Goal: Task Accomplishment & Management: Use online tool/utility

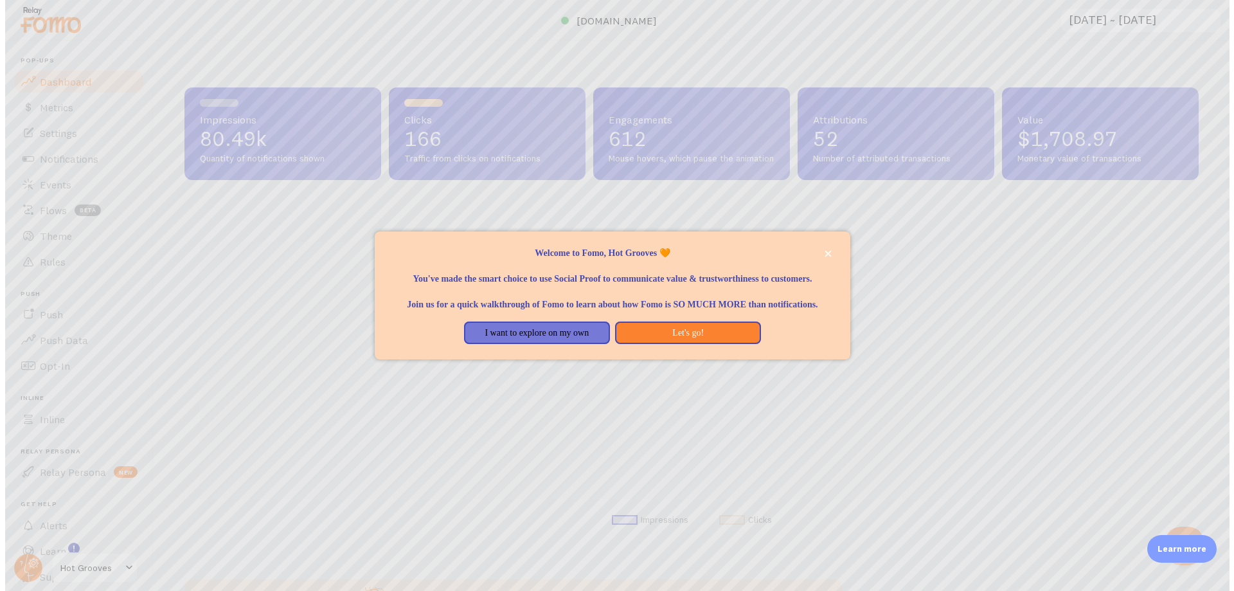
scroll to position [337, 1014]
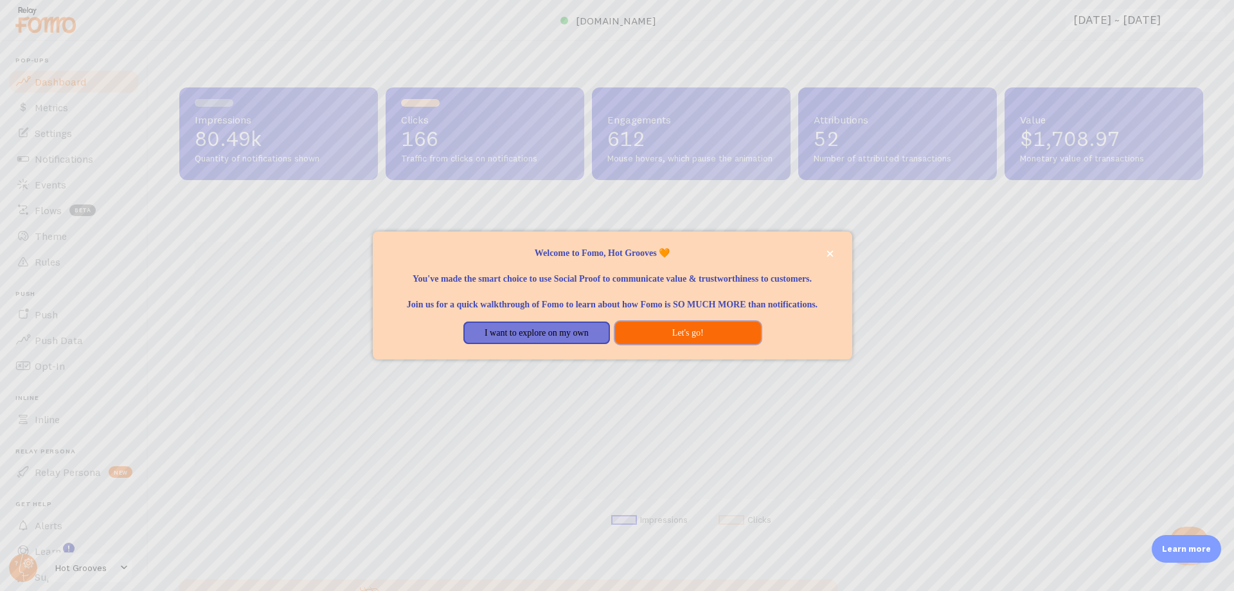
click at [680, 342] on button "Let's go!" at bounding box center [688, 332] width 146 height 23
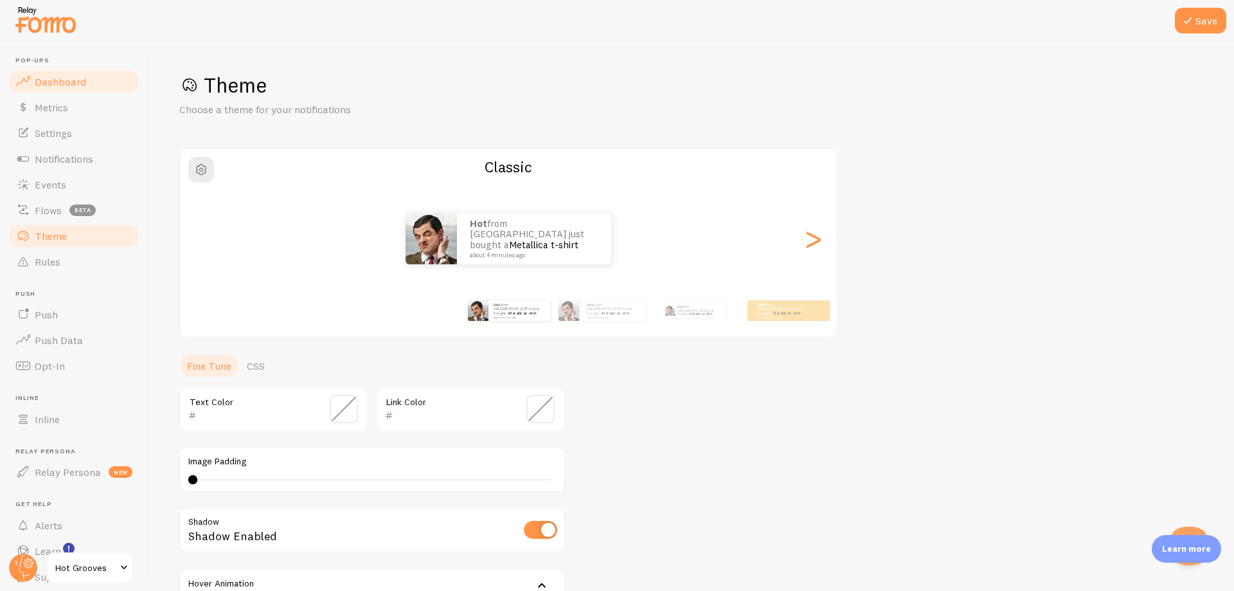
click at [66, 78] on span "Dashboard" at bounding box center [60, 81] width 51 height 13
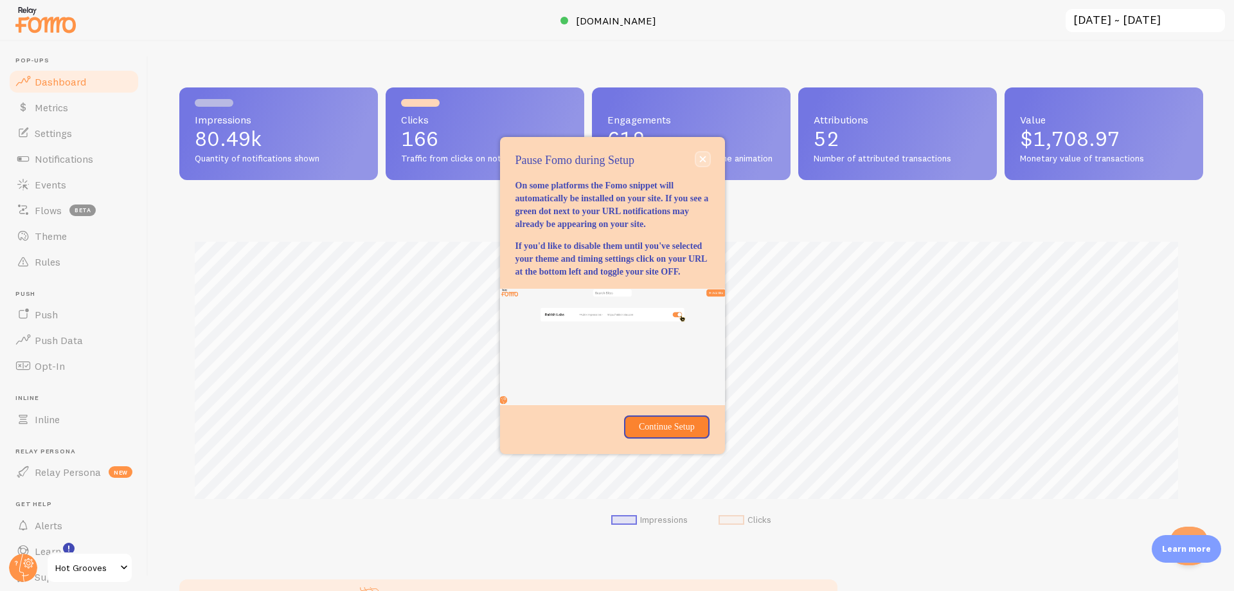
click at [701, 156] on icon "close," at bounding box center [702, 159] width 6 height 6
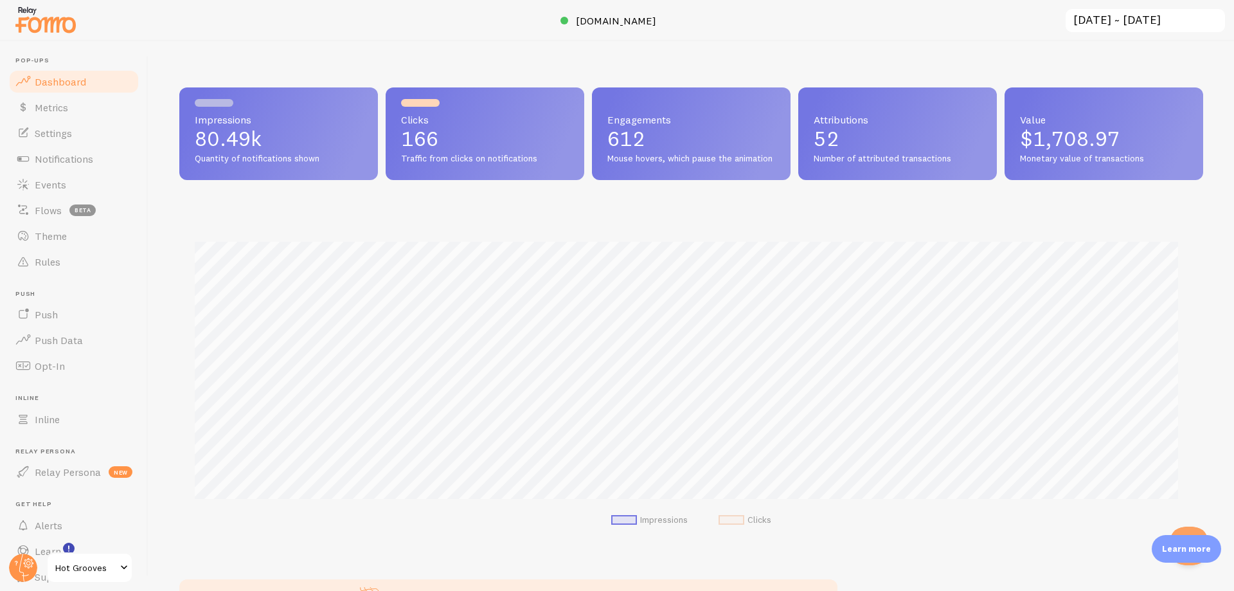
click at [1128, 9] on input "[DATE] ~ [DATE]" at bounding box center [1146, 21] width 162 height 26
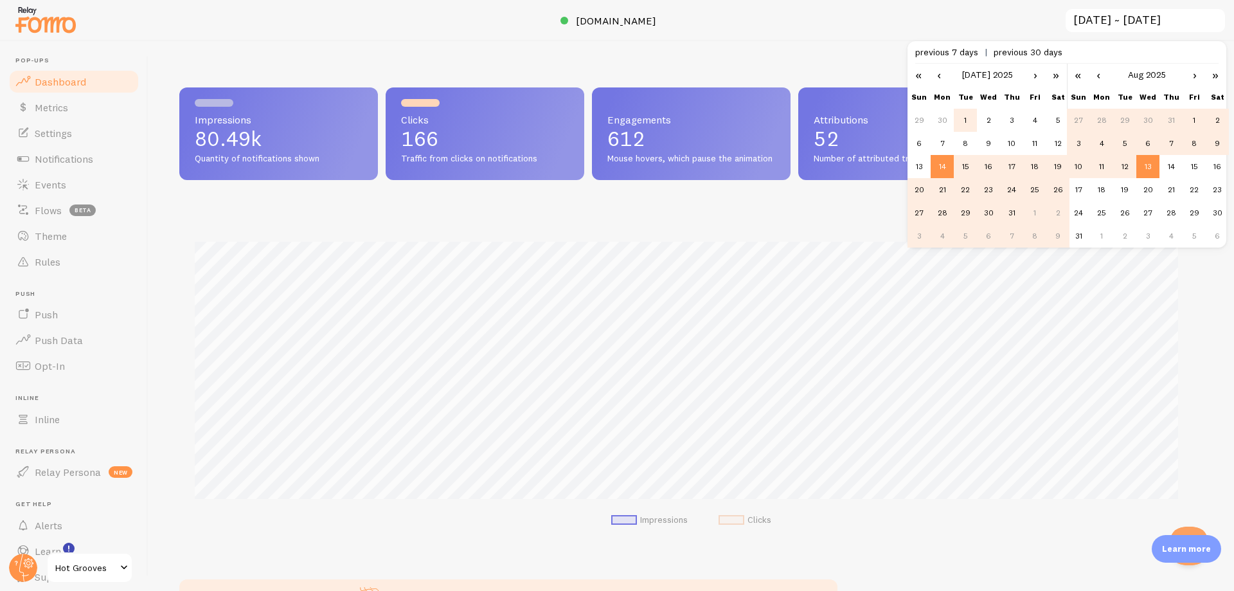
click at [972, 125] on td "1" at bounding box center [965, 120] width 23 height 23
click at [1005, 219] on td "31" at bounding box center [1011, 212] width 23 height 23
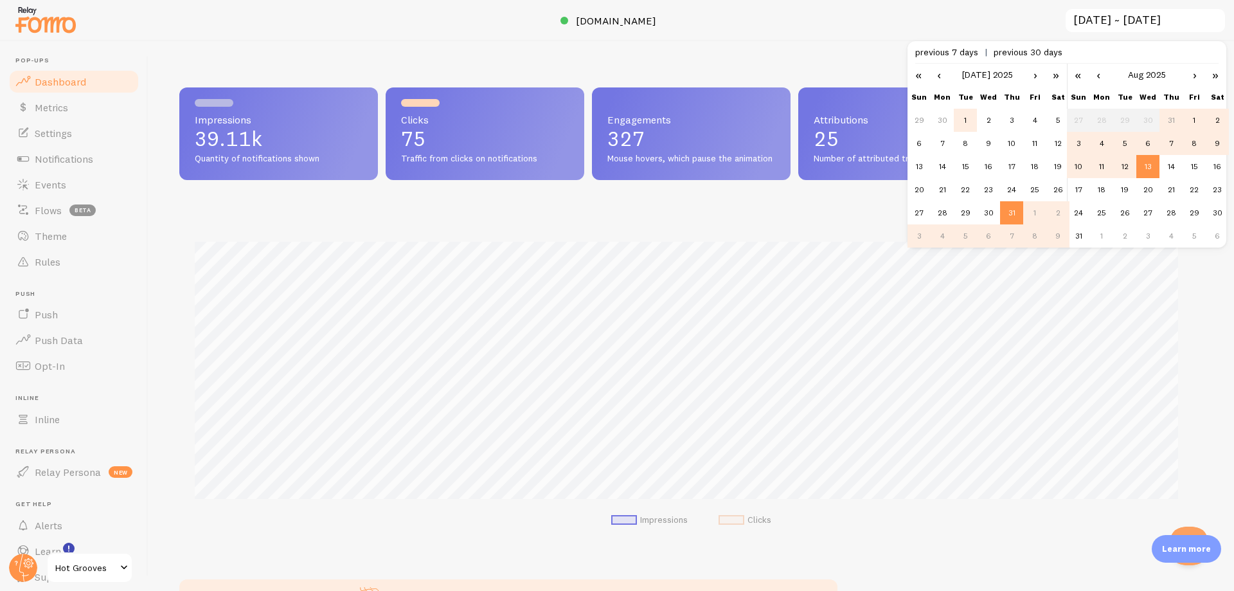
scroll to position [337, 1014]
click at [962, 124] on td "1" at bounding box center [965, 120] width 23 height 23
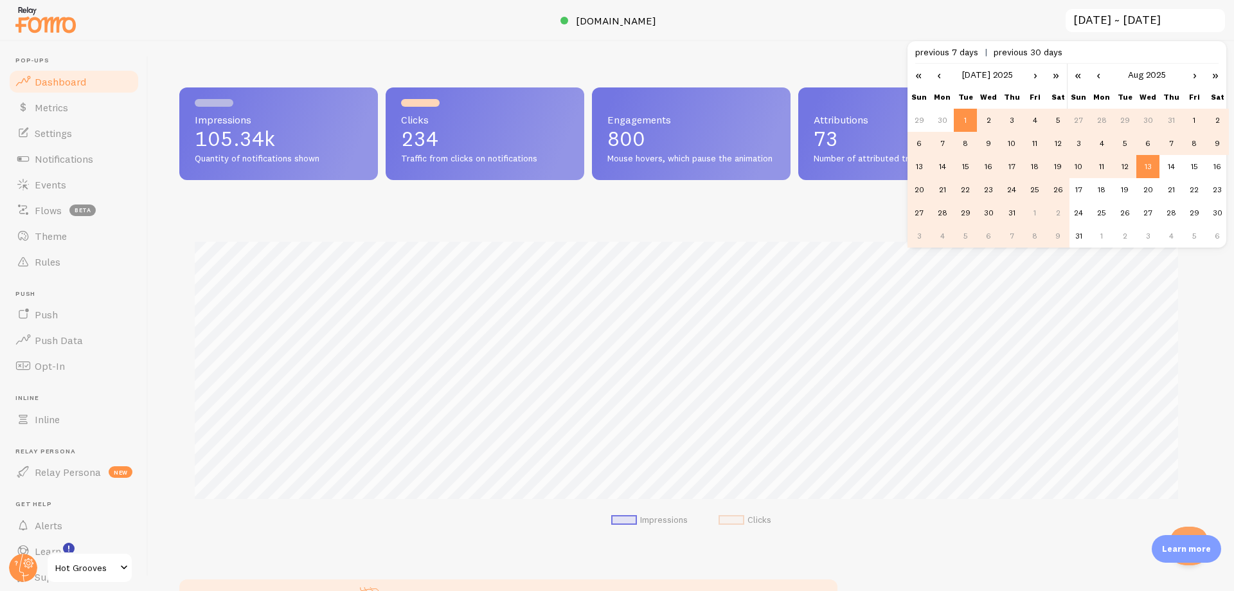
click at [1176, 118] on td "31" at bounding box center [1171, 120] width 23 height 23
type input "[DATE] ~ [DATE]"
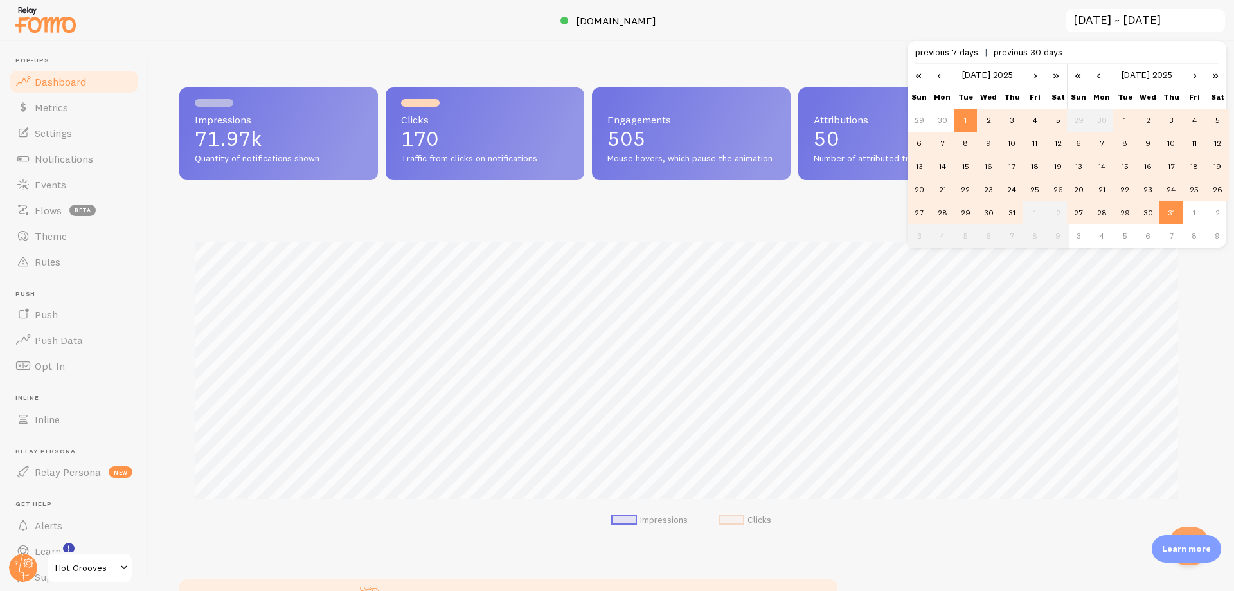
click at [948, 22] on div at bounding box center [617, 20] width 1234 height 41
